Goal: Use online tool/utility: Utilize a website feature to perform a specific function

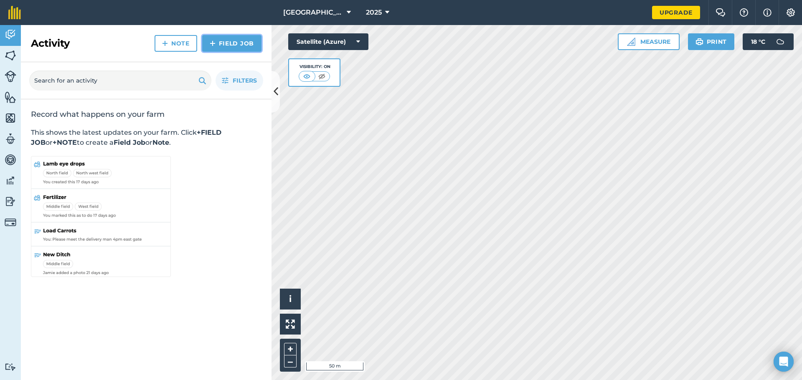
click at [226, 38] on link "Field Job" at bounding box center [231, 43] width 59 height 17
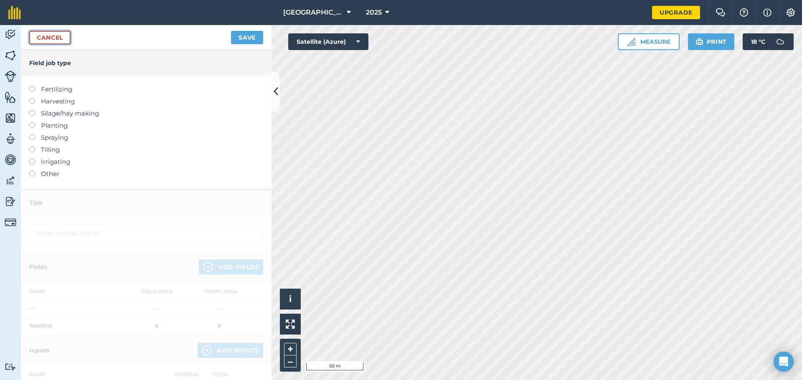
click at [42, 36] on link "Cancel" at bounding box center [49, 37] width 41 height 13
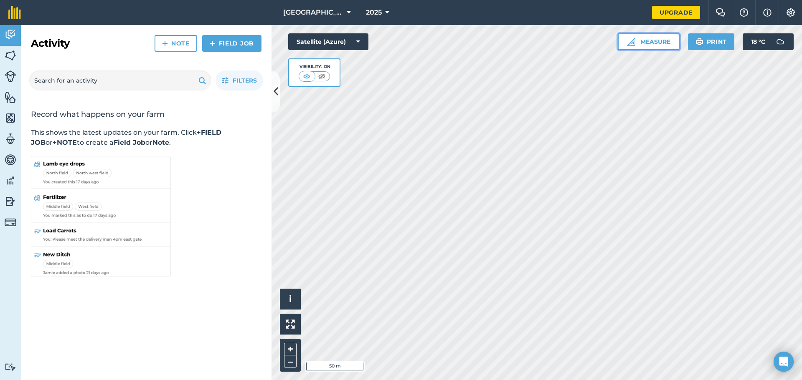
click at [672, 43] on button "Measure" at bounding box center [649, 41] width 62 height 17
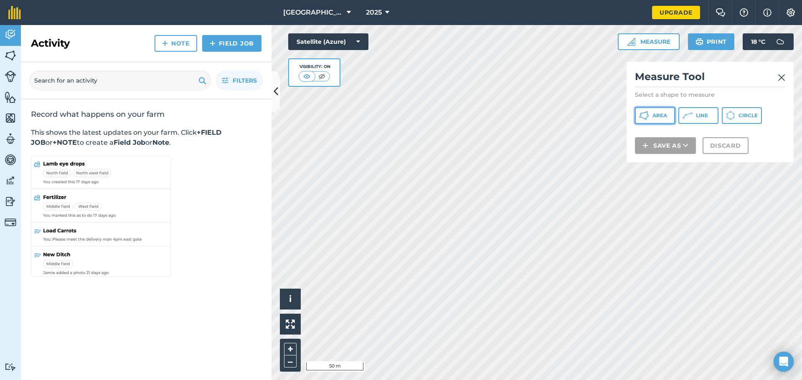
click at [651, 115] on button "Area" at bounding box center [655, 115] width 40 height 17
click at [782, 78] on img at bounding box center [782, 78] width 8 height 10
